Goal: Transaction & Acquisition: Purchase product/service

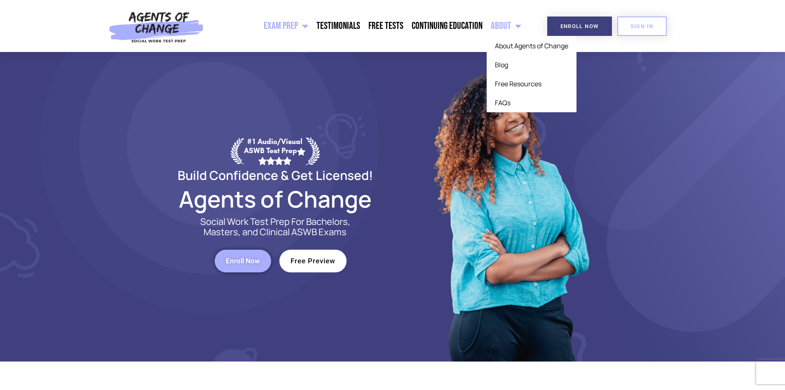
click at [517, 29] on span "Menu" at bounding box center [516, 26] width 10 height 18
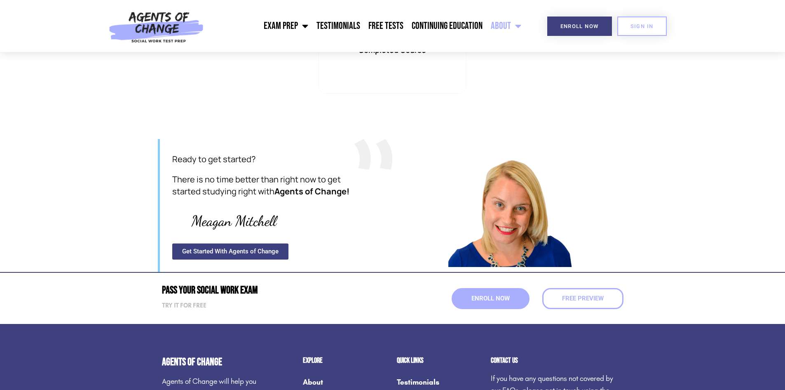
scroll to position [922, 0]
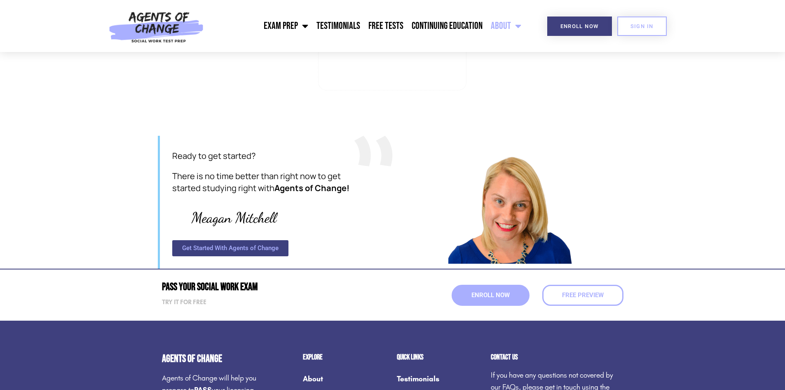
click at [250, 245] on span "Get Started With Agents of Change" at bounding box center [230, 248] width 96 height 6
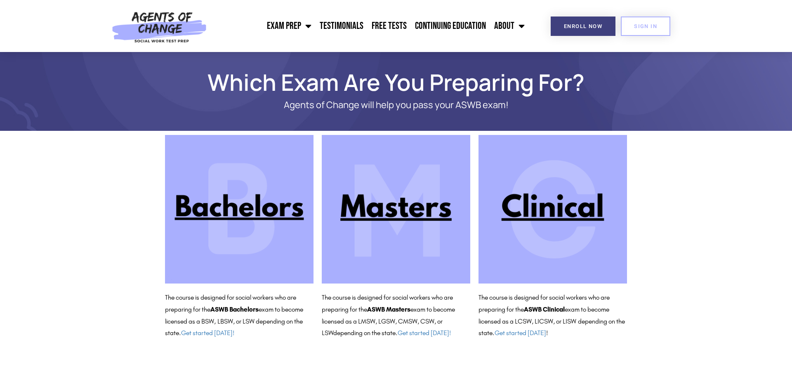
click at [541, 207] on img at bounding box center [552, 209] width 148 height 148
